Goal: Navigation & Orientation: Find specific page/section

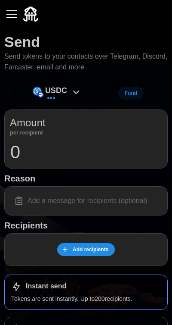
scroll to position [66, 0]
click at [7, 14] on div "button" at bounding box center [11, 14] width 10 height 1
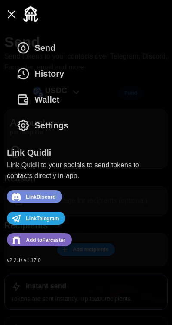
click at [36, 72] on span "History" at bounding box center [49, 73] width 30 height 25
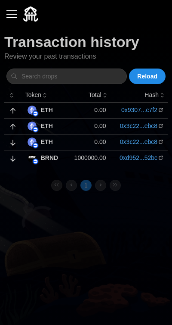
click at [160, 77] on button "Reload" at bounding box center [147, 77] width 37 height 16
click at [9, 12] on button "button" at bounding box center [11, 14] width 15 height 15
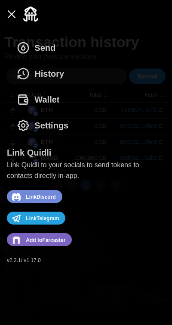
click at [41, 94] on span "Wallet" at bounding box center [46, 99] width 25 height 25
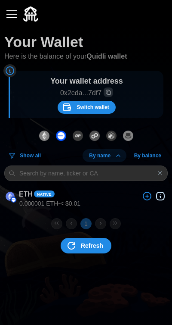
click at [75, 136] on img "dots" at bounding box center [78, 136] width 10 height 10
